Goal: Find specific page/section: Find specific page/section

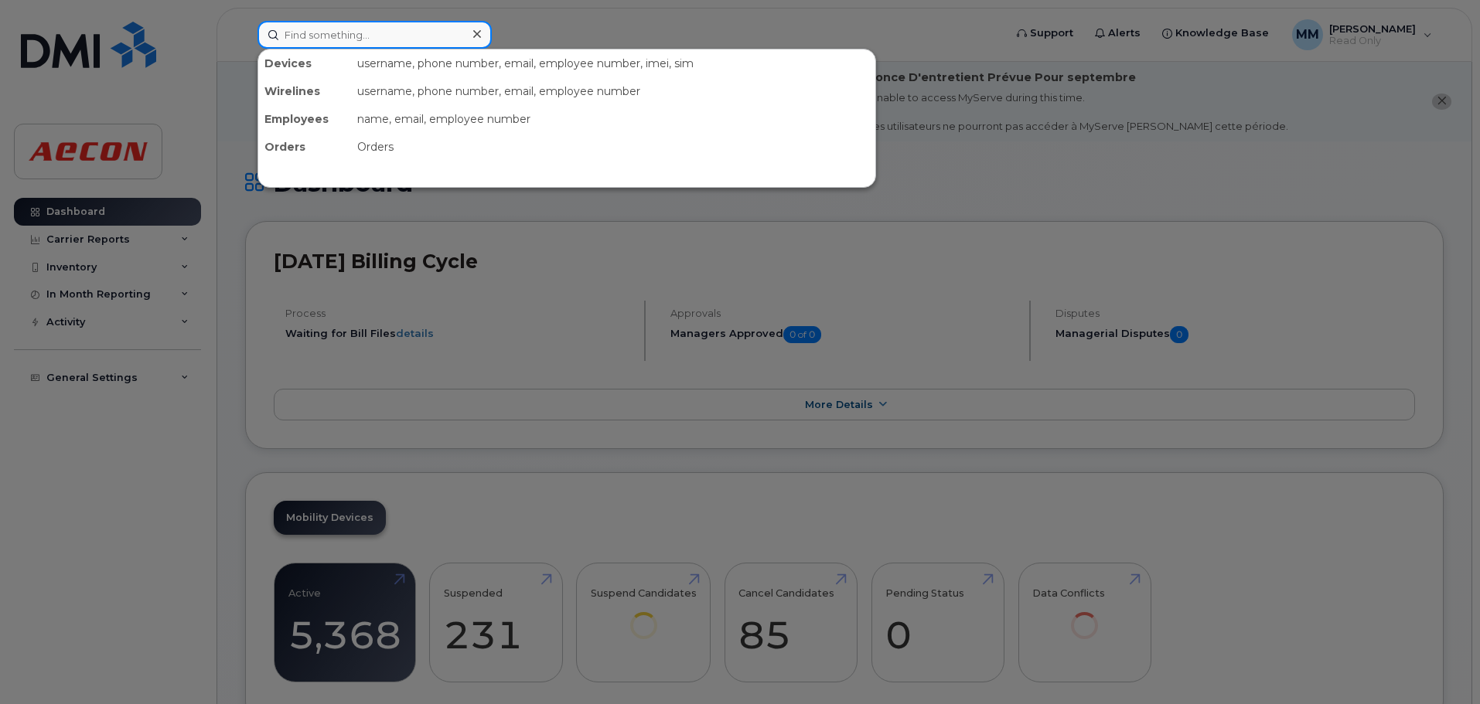
click at [380, 41] on input at bounding box center [374, 35] width 234 height 28
paste input "[PHONE_NUMBER]"
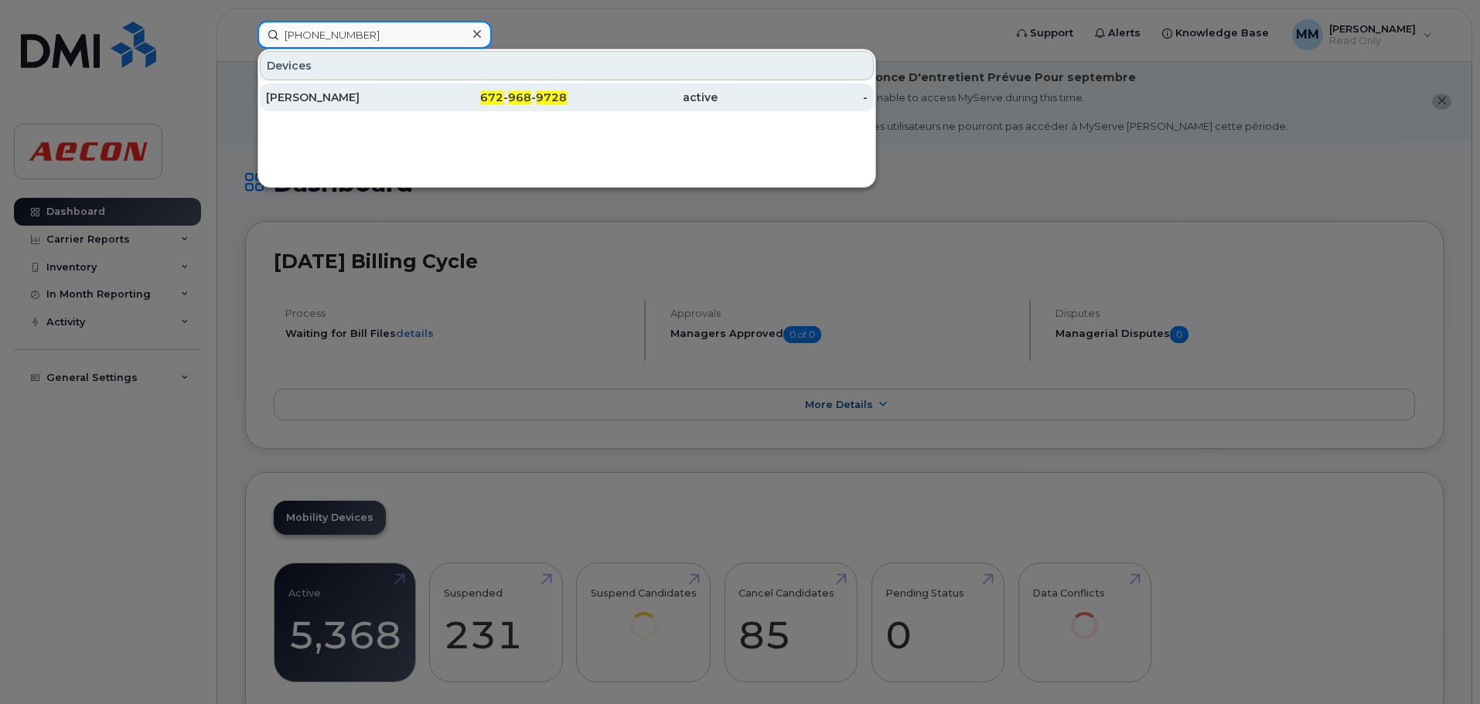
type input "[PHONE_NUMBER]"
click at [395, 96] on div "[PERSON_NAME]" at bounding box center [341, 97] width 151 height 15
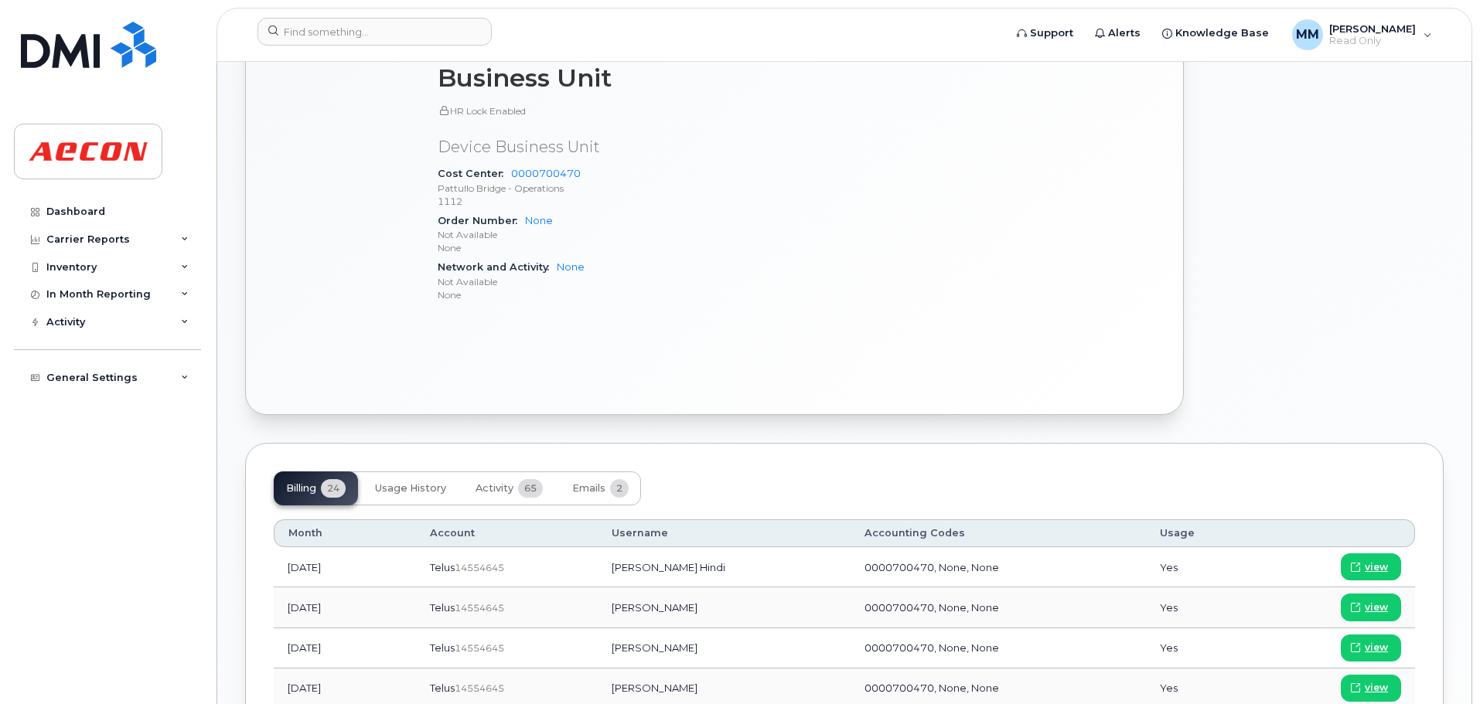
scroll to position [773, 0]
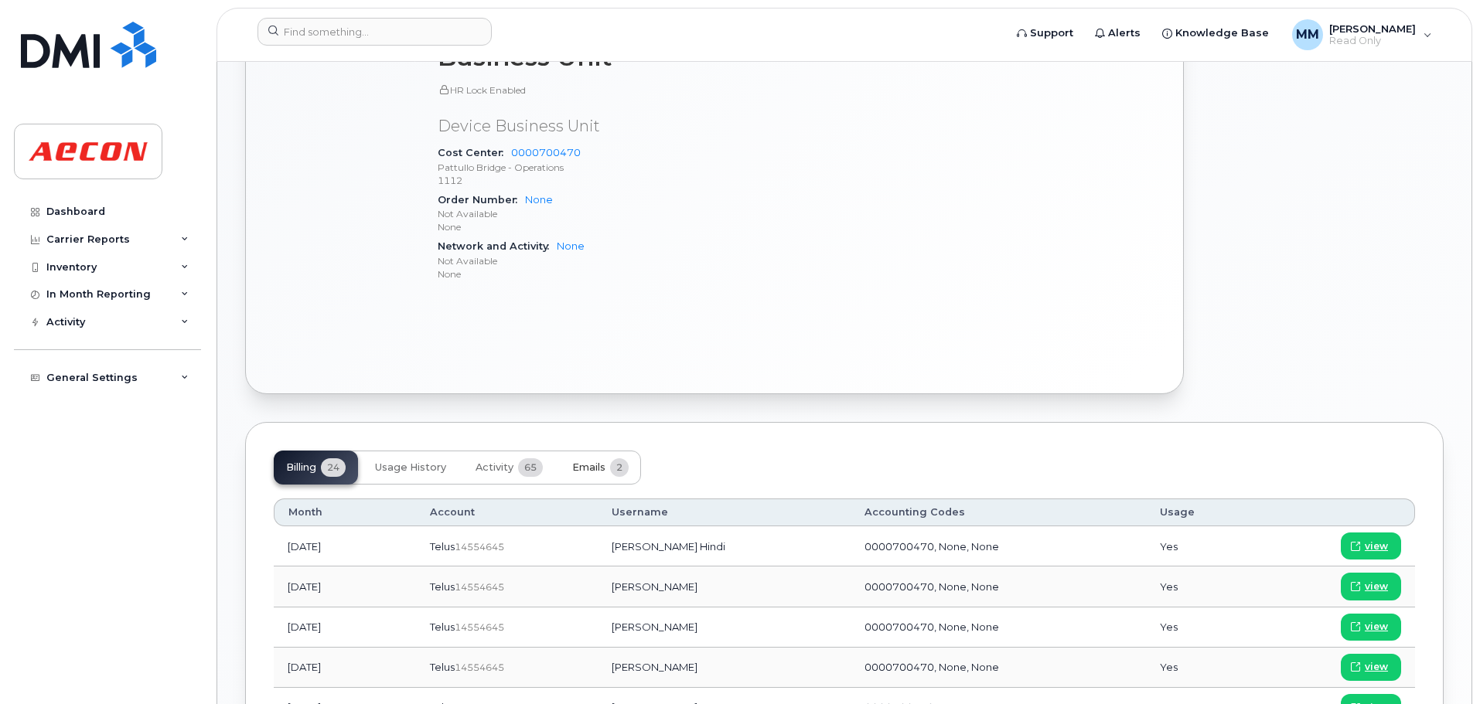
click at [607, 475] on button "Emails 2" at bounding box center [600, 468] width 81 height 34
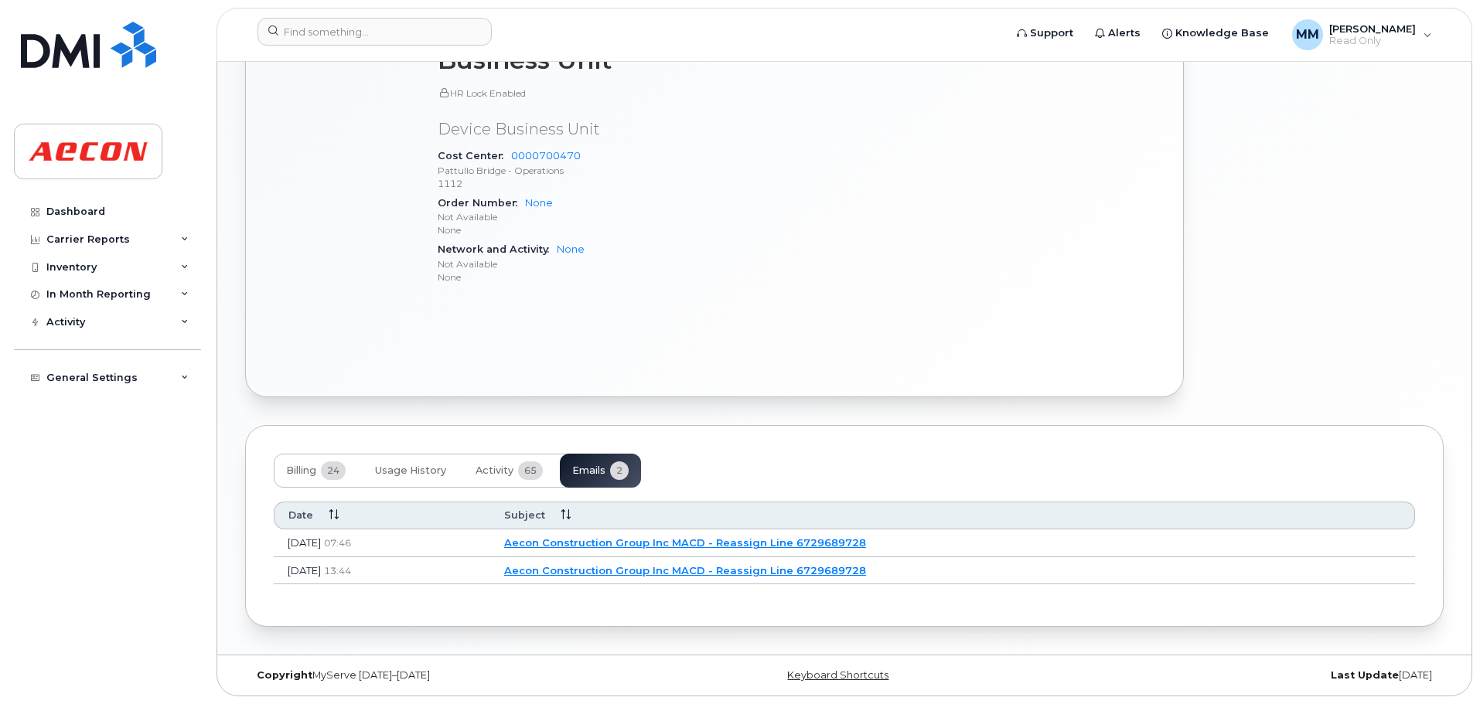
scroll to position [770, 0]
click at [546, 479] on button "Activity 65" at bounding box center [509, 471] width 92 height 34
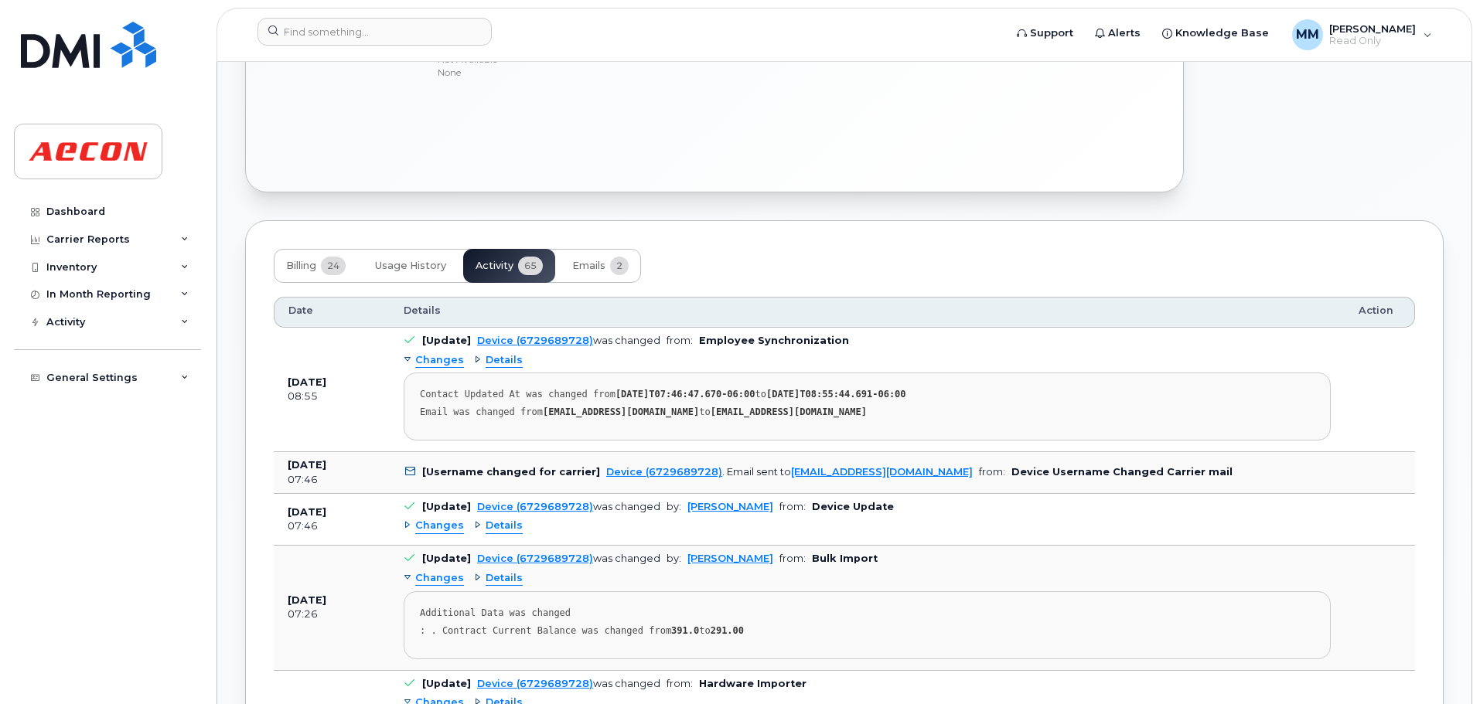
scroll to position [1002, 0]
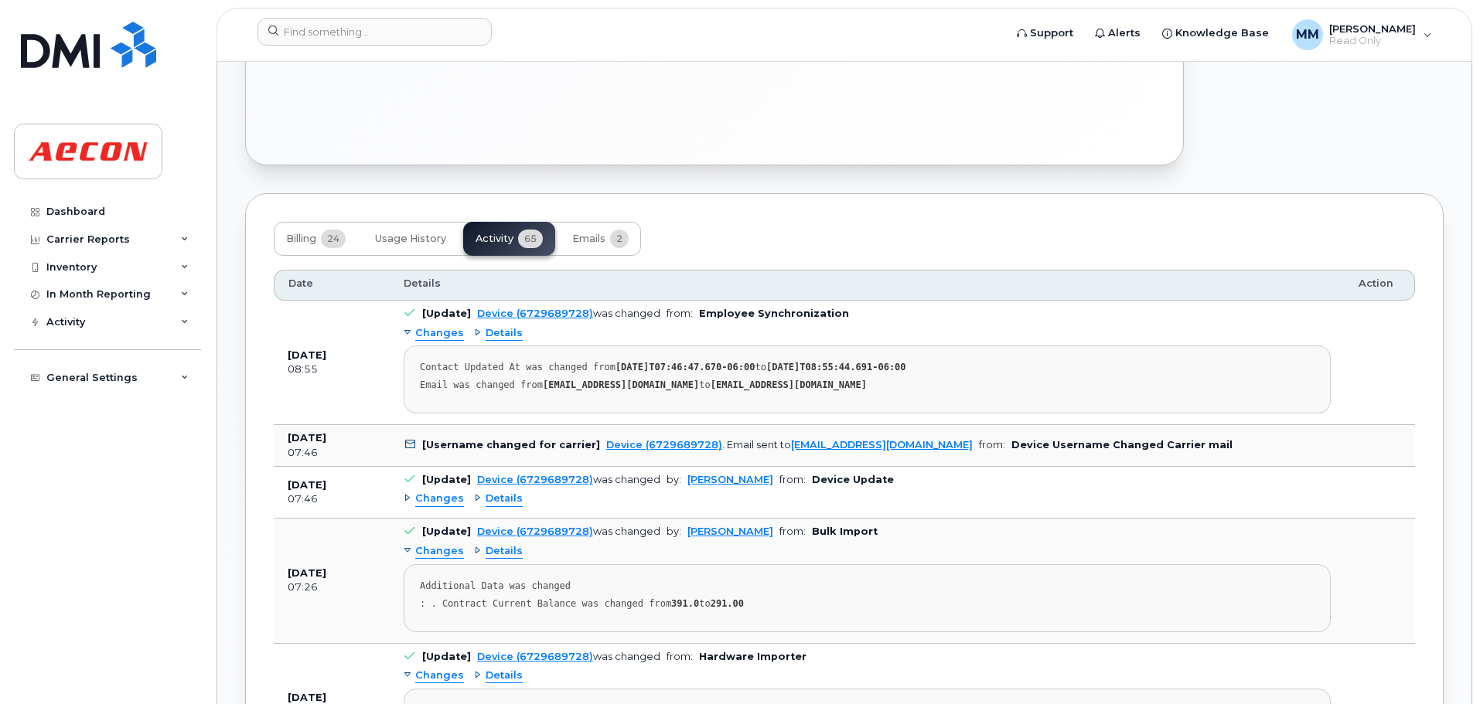
click at [508, 505] on span "Details" at bounding box center [504, 499] width 37 height 15
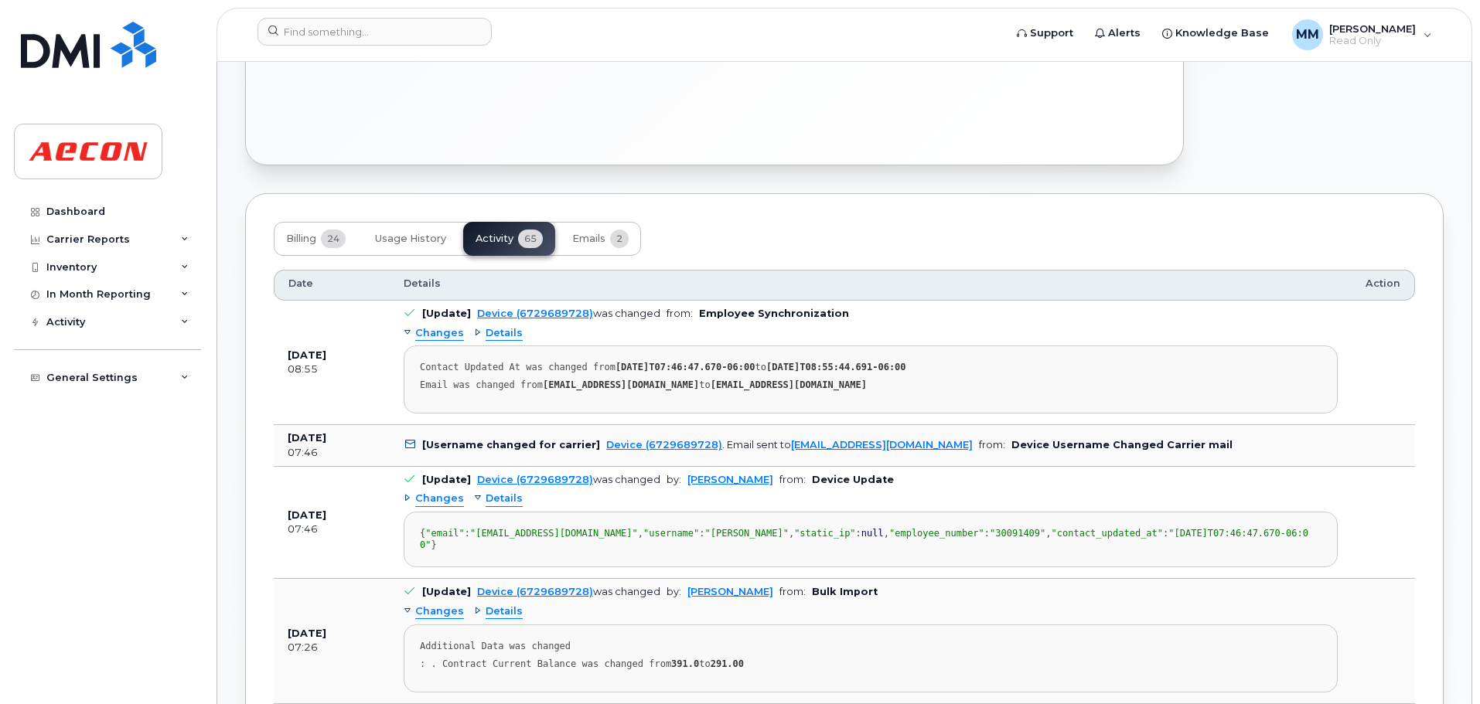
click at [514, 326] on span "Details" at bounding box center [504, 333] width 37 height 15
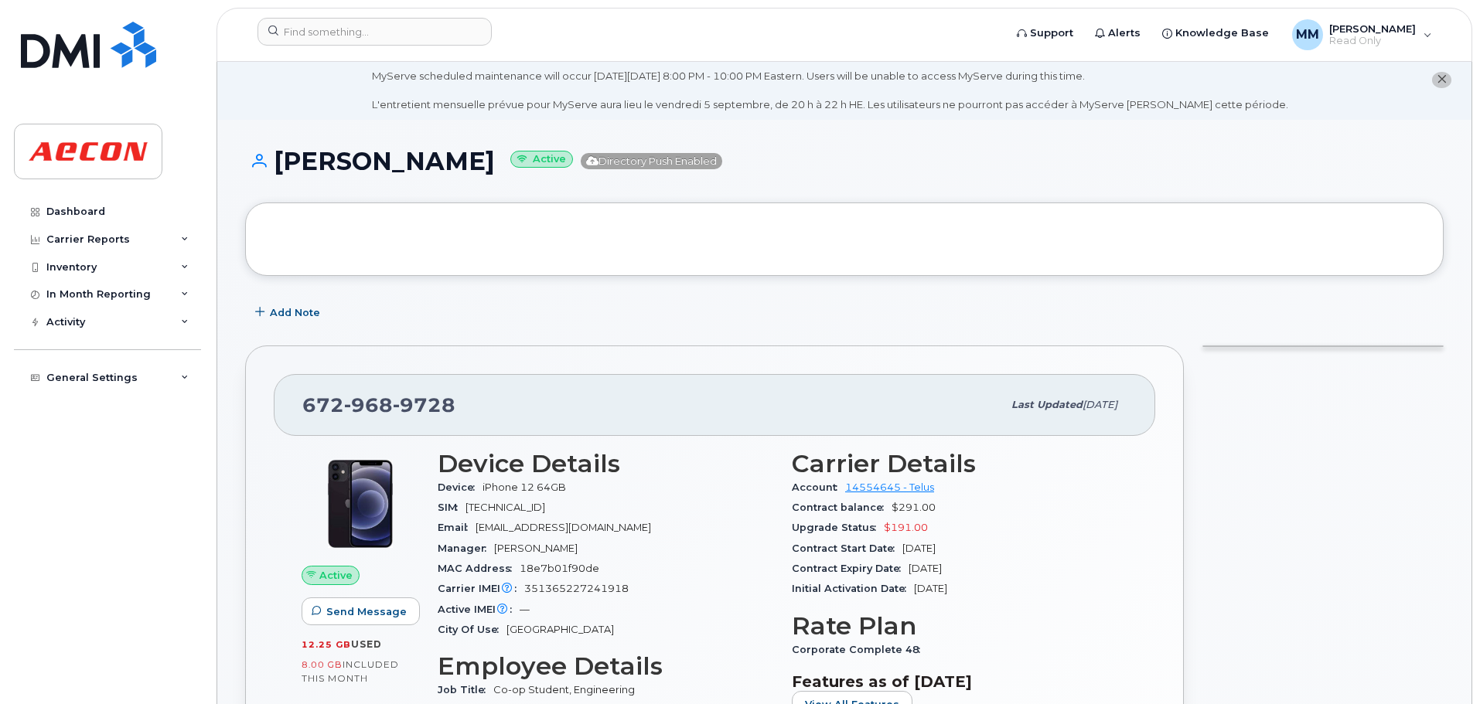
scroll to position [0, 0]
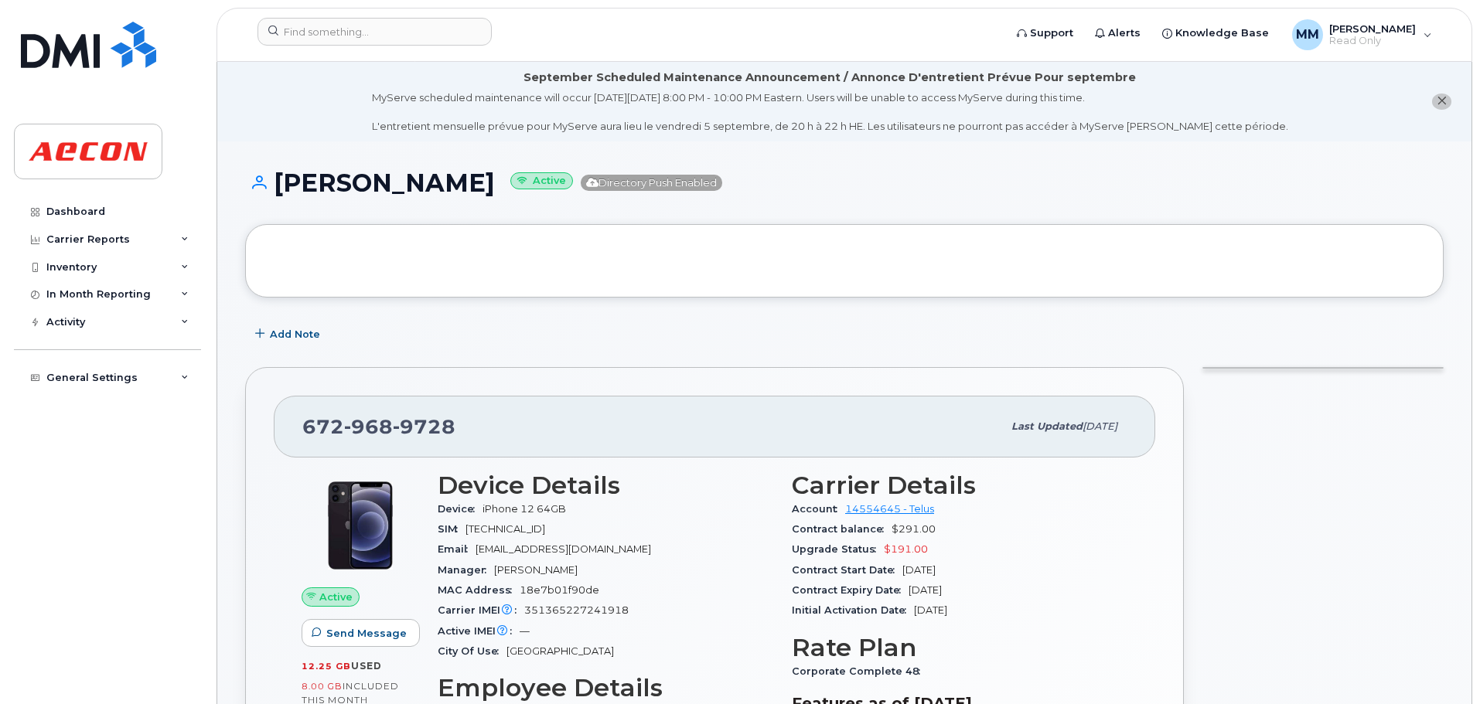
click at [1101, 441] on div "Last updated Sep 04, 2025" at bounding box center [1064, 427] width 124 height 32
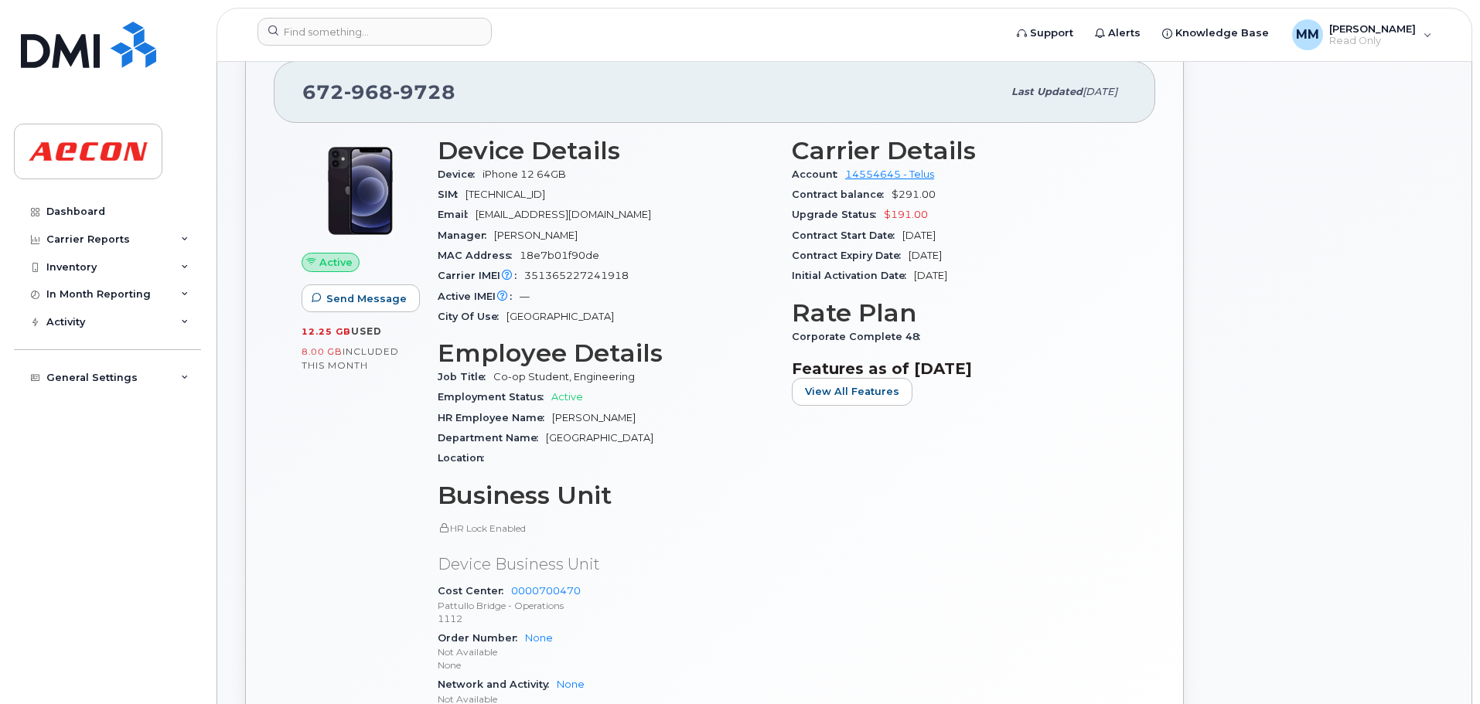
scroll to position [309, 0]
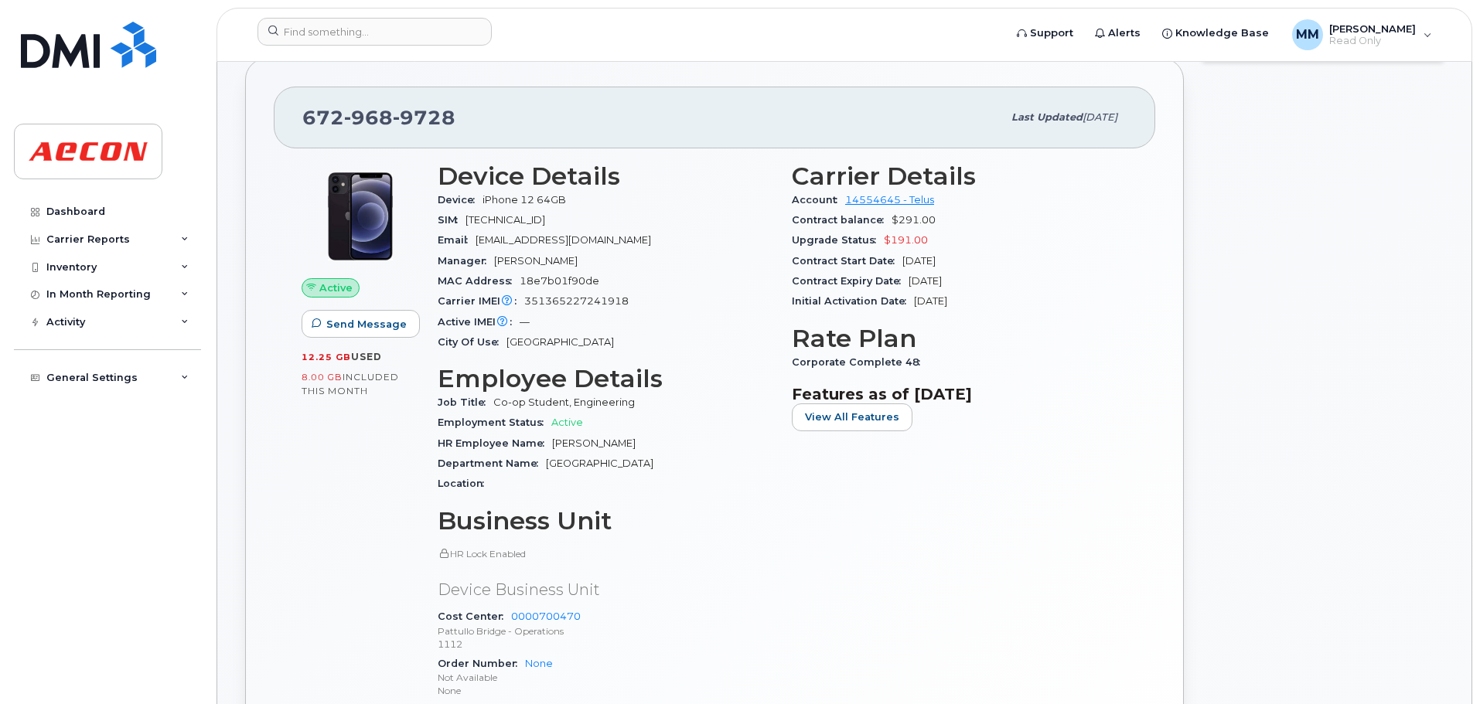
click at [682, 407] on div "Job Title Co-op Student, Engineering" at bounding box center [606, 403] width 336 height 20
